Goal: Task Accomplishment & Management: Manage account settings

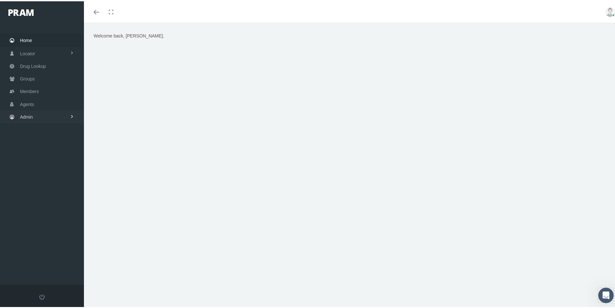
drag, startPoint x: 24, startPoint y: 117, endPoint x: 24, endPoint y: 126, distance: 8.7
click at [24, 117] on span "Admin" at bounding box center [26, 115] width 13 height 12
click at [35, 166] on span "Group Billing" at bounding box center [39, 165] width 26 height 11
click at [37, 214] on span "Payments" at bounding box center [35, 212] width 20 height 11
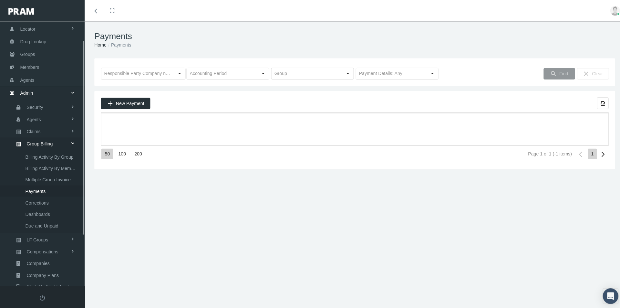
scroll to position [92, 0]
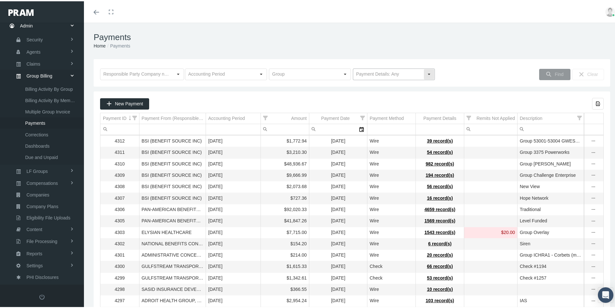
click at [427, 74] on div "Select" at bounding box center [429, 73] width 10 height 10
click at [373, 96] on div "No Payment Details" at bounding box center [391, 95] width 80 height 11
type input "No Payment Details"
click at [554, 72] on span "Find" at bounding box center [558, 72] width 9 height 5
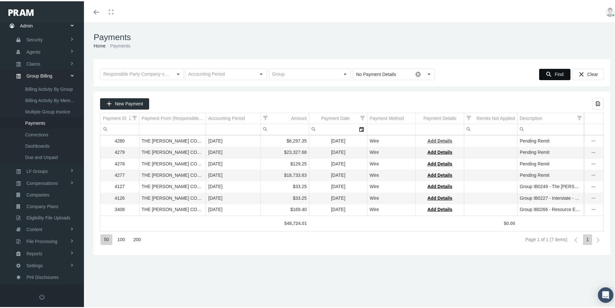
click at [443, 139] on span "Add Details" at bounding box center [439, 139] width 25 height 5
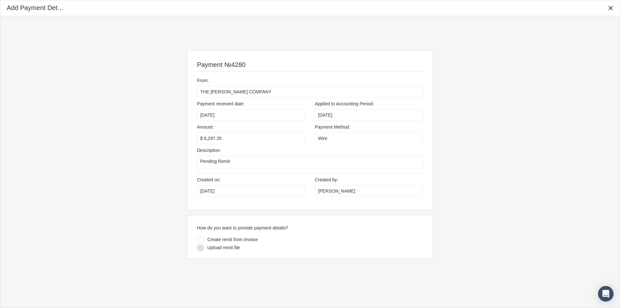
click at [200, 246] on div at bounding box center [200, 247] width 7 height 7
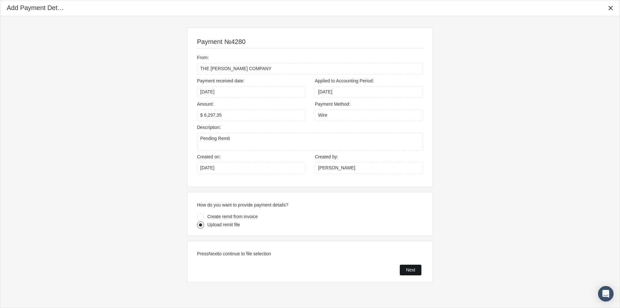
click at [411, 268] on span "Next" at bounding box center [410, 269] width 9 height 5
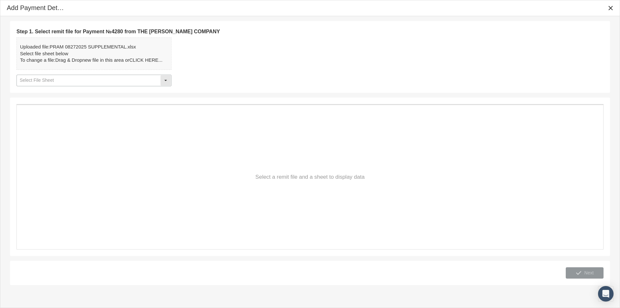
click at [166, 79] on div "Select" at bounding box center [165, 80] width 10 height 10
click at [29, 103] on div "Remit" at bounding box center [94, 102] width 154 height 11
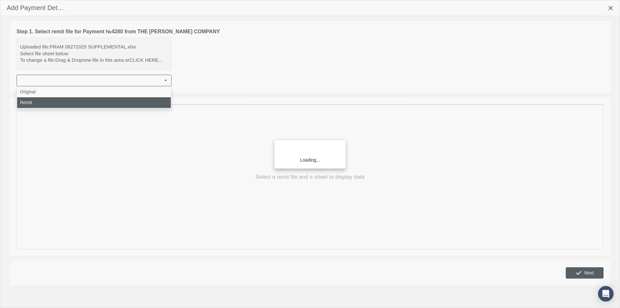
type input "Remit"
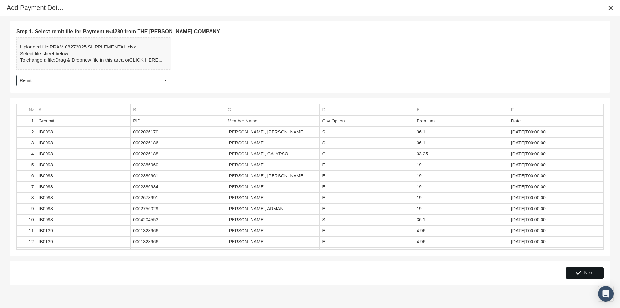
click at [587, 272] on span "Next" at bounding box center [588, 272] width 9 height 5
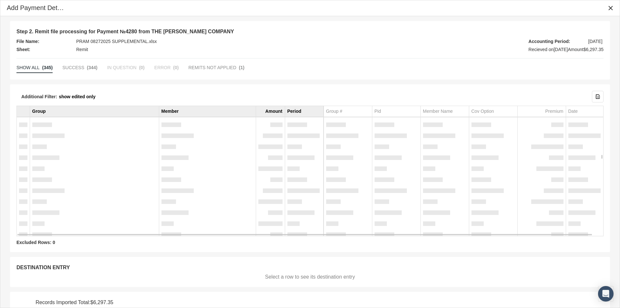
scroll to position [27, 0]
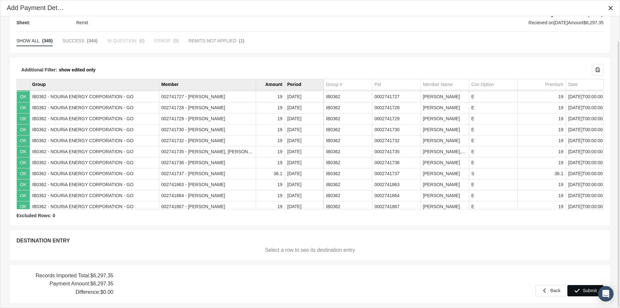
click at [581, 290] on div "Submit" at bounding box center [584, 290] width 35 height 11
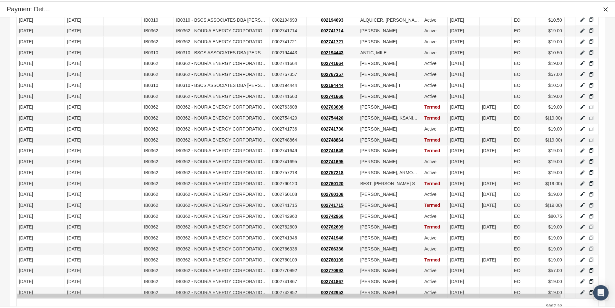
scroll to position [440, 0]
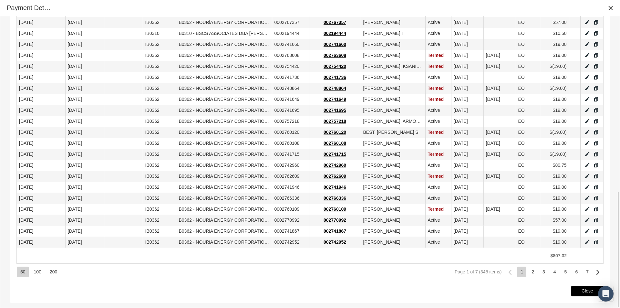
drag, startPoint x: 578, startPoint y: 288, endPoint x: 568, endPoint y: 293, distance: 11.3
click at [577, 288] on div "Close" at bounding box center [587, 291] width 32 height 10
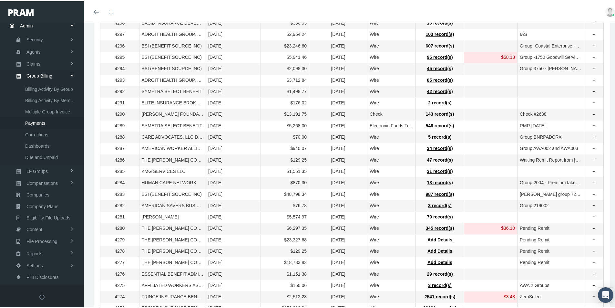
scroll to position [323, 0]
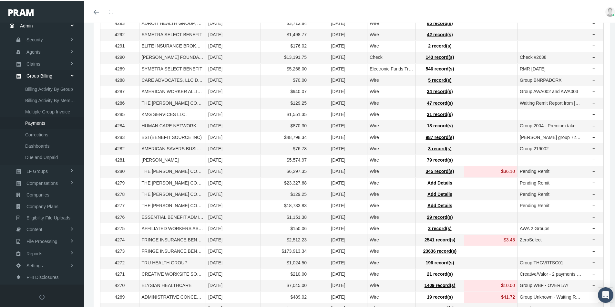
click at [263, 233] on td "$150.06" at bounding box center [285, 226] width 48 height 11
click at [407, 3] on div "Toggle menubar Toggle fullscreen Profile Logout" at bounding box center [352, 10] width 526 height 21
click at [36, 121] on span "Payments" at bounding box center [35, 121] width 20 height 11
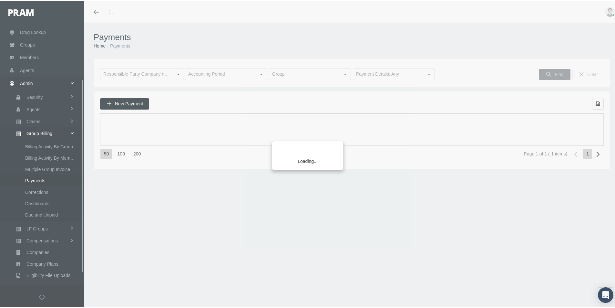
scroll to position [92, 0]
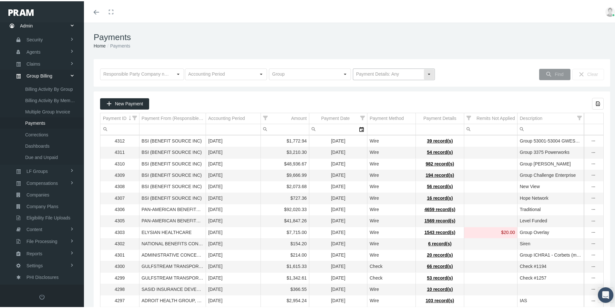
click at [425, 72] on div "Select" at bounding box center [429, 73] width 10 height 10
click at [376, 94] on div "No Payment Details" at bounding box center [391, 95] width 80 height 11
type input "No Payment Details"
click at [554, 73] on span "Find" at bounding box center [558, 72] width 9 height 5
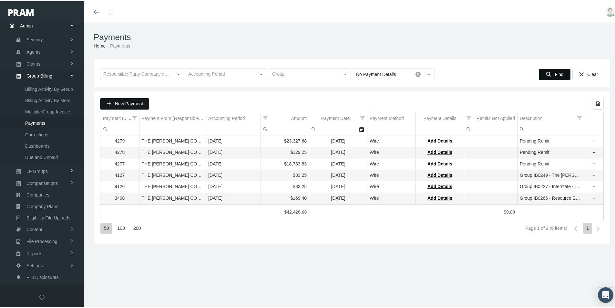
click at [128, 103] on span "New Payment" at bounding box center [129, 102] width 28 height 5
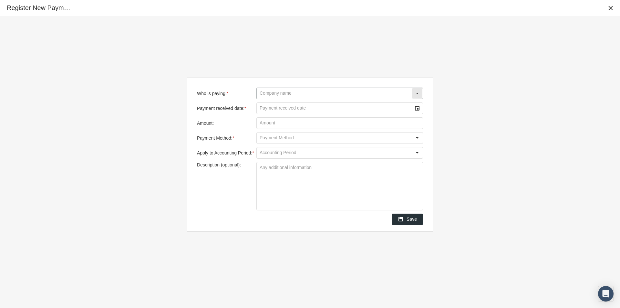
drag, startPoint x: 260, startPoint y: 90, endPoint x: 325, endPoint y: 96, distance: 64.8
click at [260, 90] on input "Who is paying: *" at bounding box center [334, 93] width 155 height 11
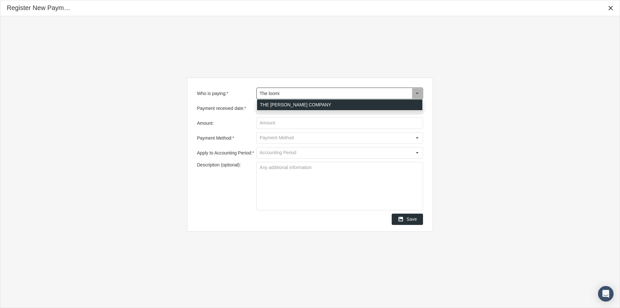
click at [273, 105] on div "THE [PERSON_NAME] COMPANY" at bounding box center [339, 104] width 165 height 11
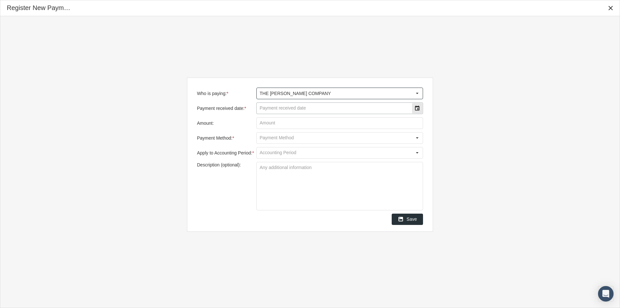
type input "THE [PERSON_NAME] COMPANY"
click at [275, 106] on input "Payment received date: *" at bounding box center [334, 108] width 155 height 11
type input "09/22/2025"
type input "$ 42,765.62"
click at [277, 139] on input "Payment Method: *" at bounding box center [334, 137] width 155 height 11
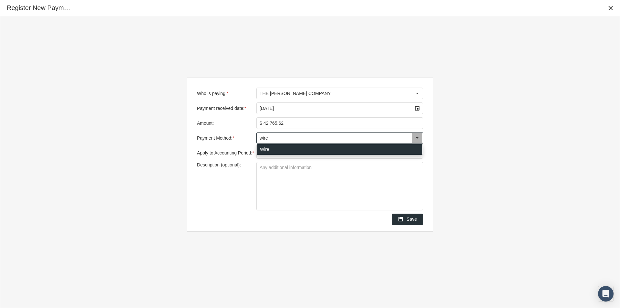
click at [263, 147] on div "Wire" at bounding box center [339, 149] width 165 height 11
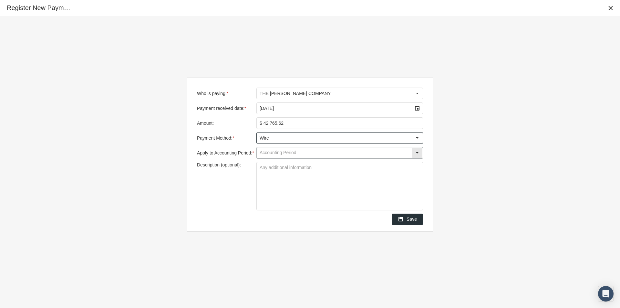
type input "Wire"
click at [265, 155] on input "Apply to Accounting Period: *" at bounding box center [334, 152] width 155 height 11
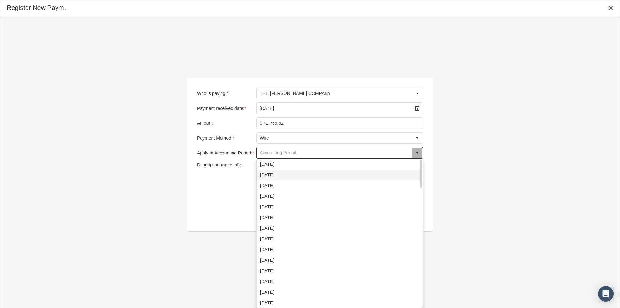
click at [269, 178] on div "September 2025" at bounding box center [339, 174] width 165 height 11
type input "September 2025"
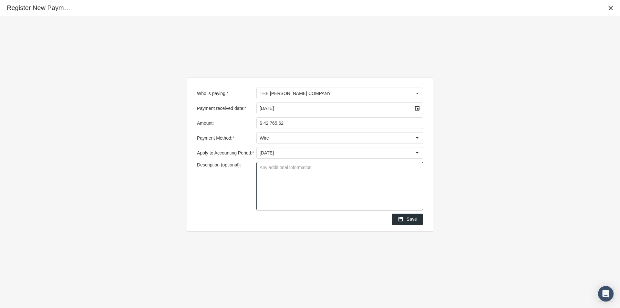
click at [262, 170] on textarea "Description (optional):" at bounding box center [340, 186] width 166 height 48
type textarea "Waiting Remit Report"
click at [299, 193] on textarea "Waiting Remit Report" at bounding box center [340, 186] width 166 height 48
click at [333, 190] on textarea "Waiting Remit Report" at bounding box center [340, 186] width 166 height 48
click at [412, 217] on span "Save" at bounding box center [411, 218] width 10 height 5
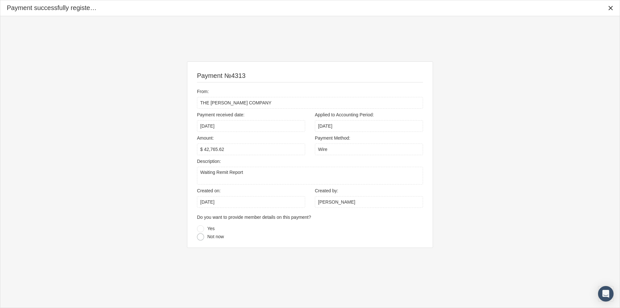
click at [199, 237] on div at bounding box center [200, 236] width 7 height 7
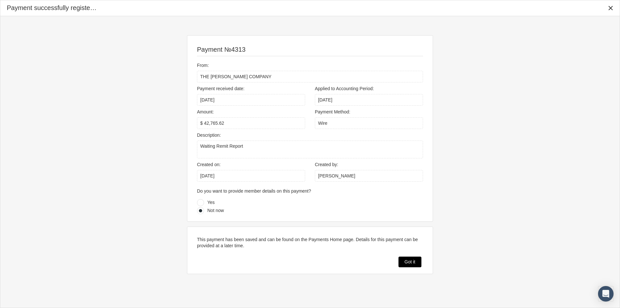
click at [401, 261] on div "Got it" at bounding box center [410, 262] width 22 height 10
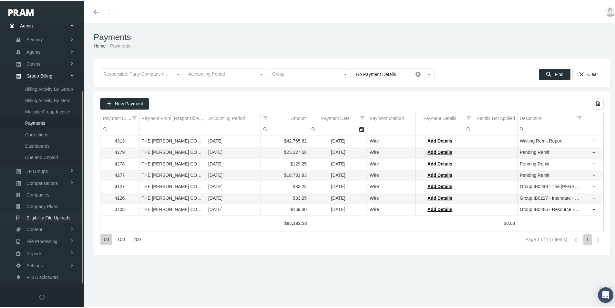
drag, startPoint x: 35, startPoint y: 216, endPoint x: 56, endPoint y: 225, distance: 22.2
click at [35, 216] on span "Eligibility File Uploads" at bounding box center [48, 216] width 44 height 11
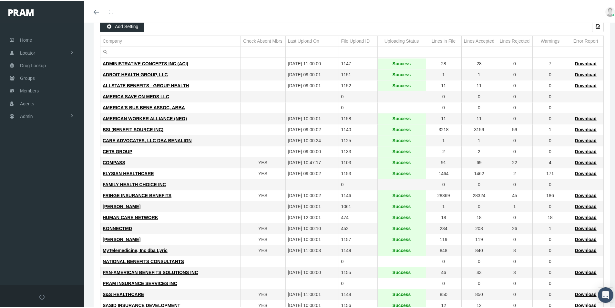
scroll to position [65, 0]
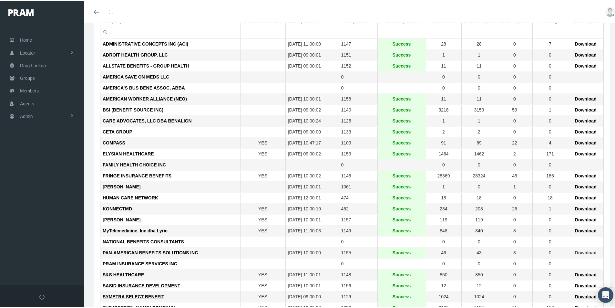
click at [580, 250] on span "Download" at bounding box center [586, 250] width 22 height 5
click at [578, 153] on span "Download" at bounding box center [586, 152] width 22 height 5
click at [211, 275] on div "S&S HEALTHCARE" at bounding box center [170, 273] width 135 height 6
click at [226, 58] on td "ADROIT HEALTH GROUP, LLC" at bounding box center [170, 53] width 140 height 11
click at [224, 256] on td "PAN-AMERICAN BENEFITS SOLUTIONS INC" at bounding box center [170, 251] width 140 height 11
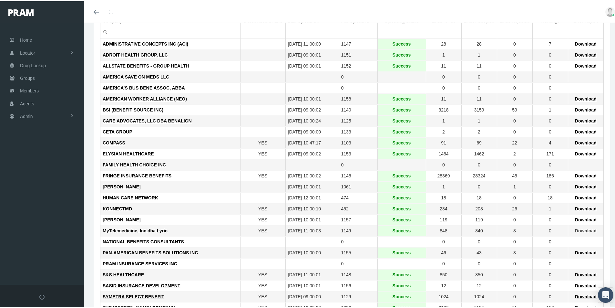
click at [582, 229] on span "Download" at bounding box center [586, 229] width 22 height 5
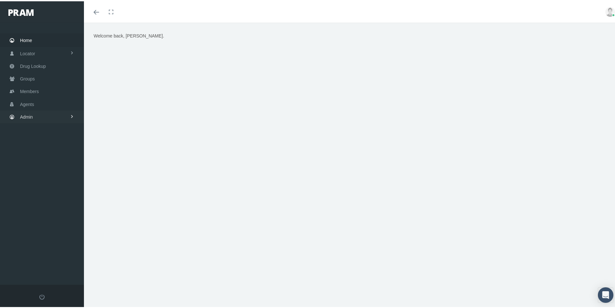
click at [31, 116] on span "Admin" at bounding box center [26, 115] width 13 height 12
click at [37, 224] on span "Eligibility File Uploads" at bounding box center [48, 224] width 44 height 11
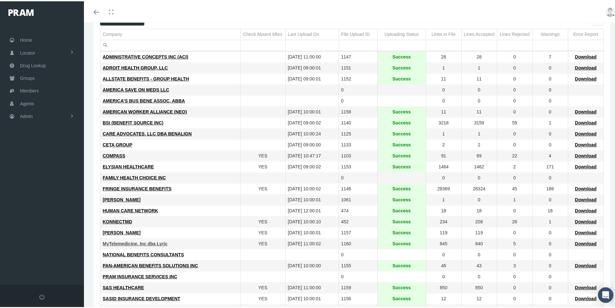
scroll to position [65, 0]
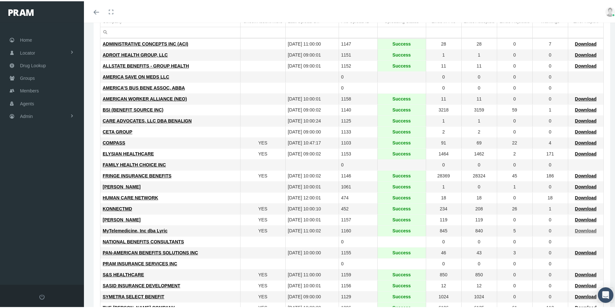
click at [581, 230] on span "Download" at bounding box center [586, 229] width 22 height 5
click at [118, 230] on span "MyTelemedicine, Inc dba Lyric" at bounding box center [135, 229] width 65 height 5
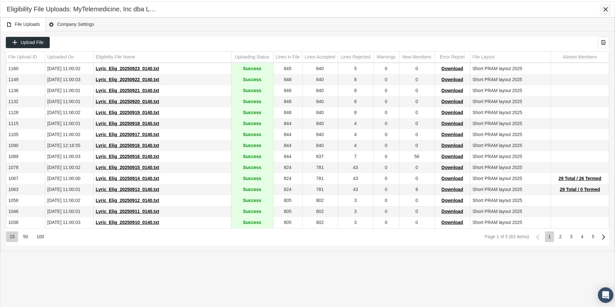
click at [604, 9] on icon "Close" at bounding box center [605, 8] width 6 height 6
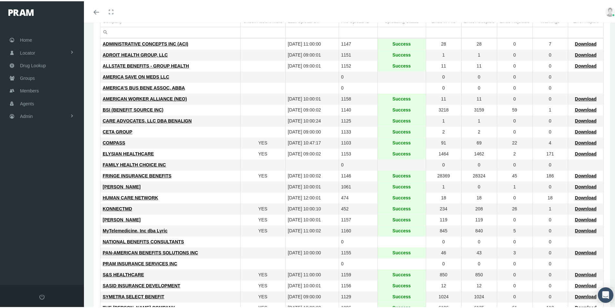
drag, startPoint x: 220, startPoint y: 235, endPoint x: 214, endPoint y: 249, distance: 15.0
click at [220, 235] on td "NATIONAL BENEFITS CONSULTANTS" at bounding box center [170, 240] width 140 height 11
